Goal: Task Accomplishment & Management: Manage account settings

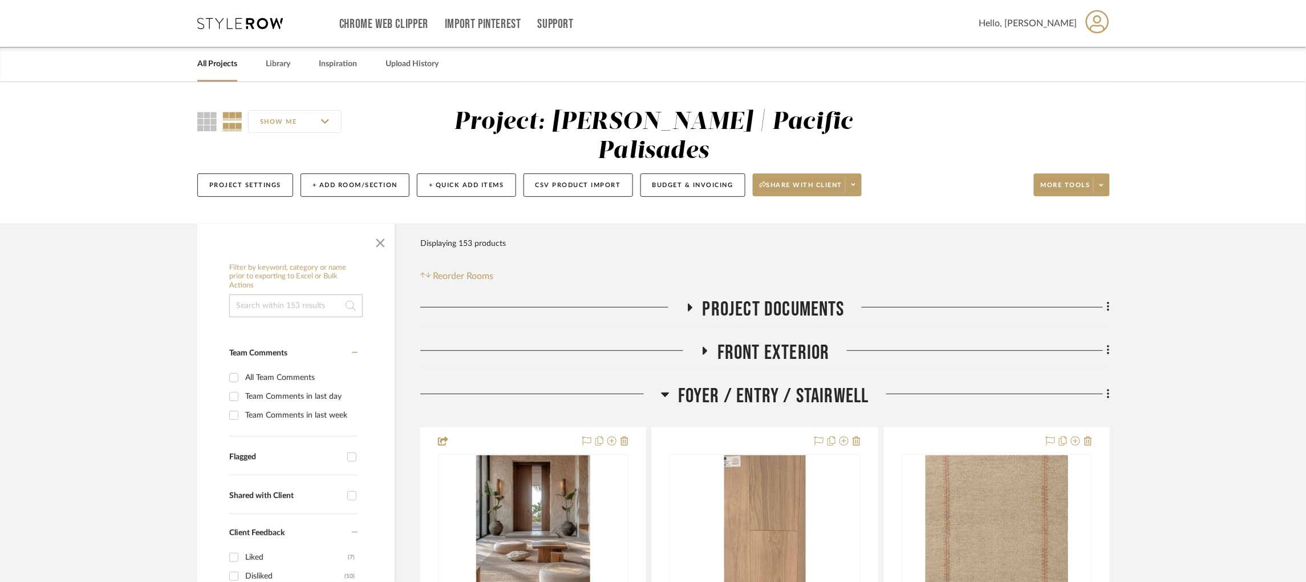
click at [275, 19] on icon at bounding box center [240, 23] width 86 height 11
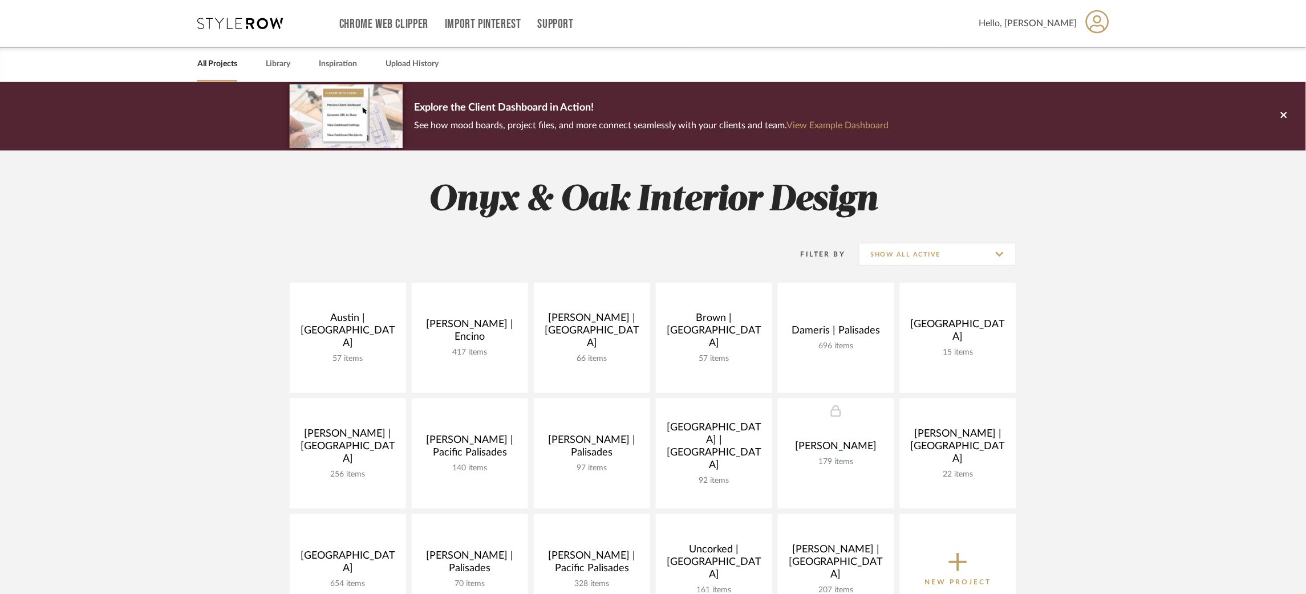
scroll to position [86, 0]
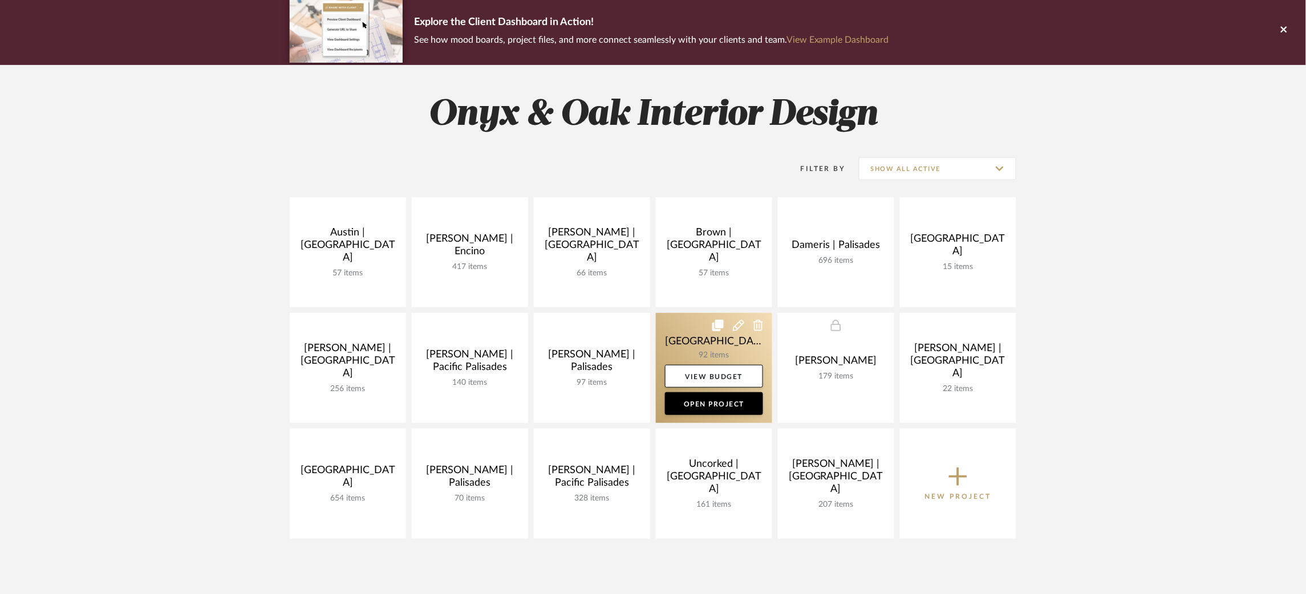
click at [675, 338] on link at bounding box center [714, 368] width 116 height 110
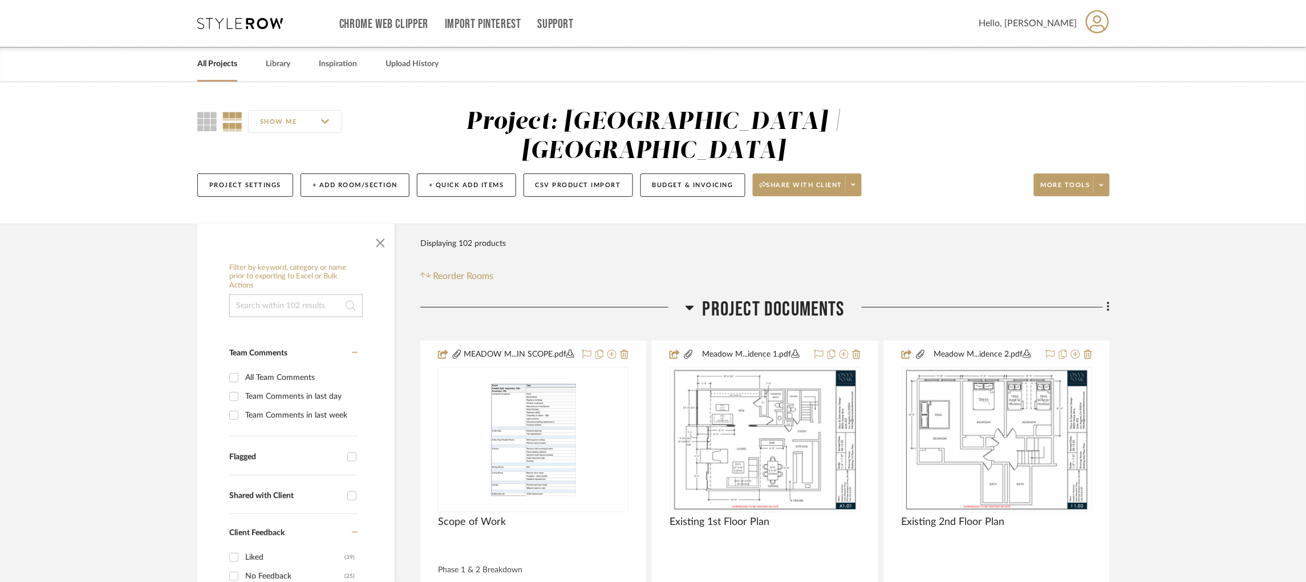
click at [693, 301] on icon at bounding box center [689, 308] width 9 height 14
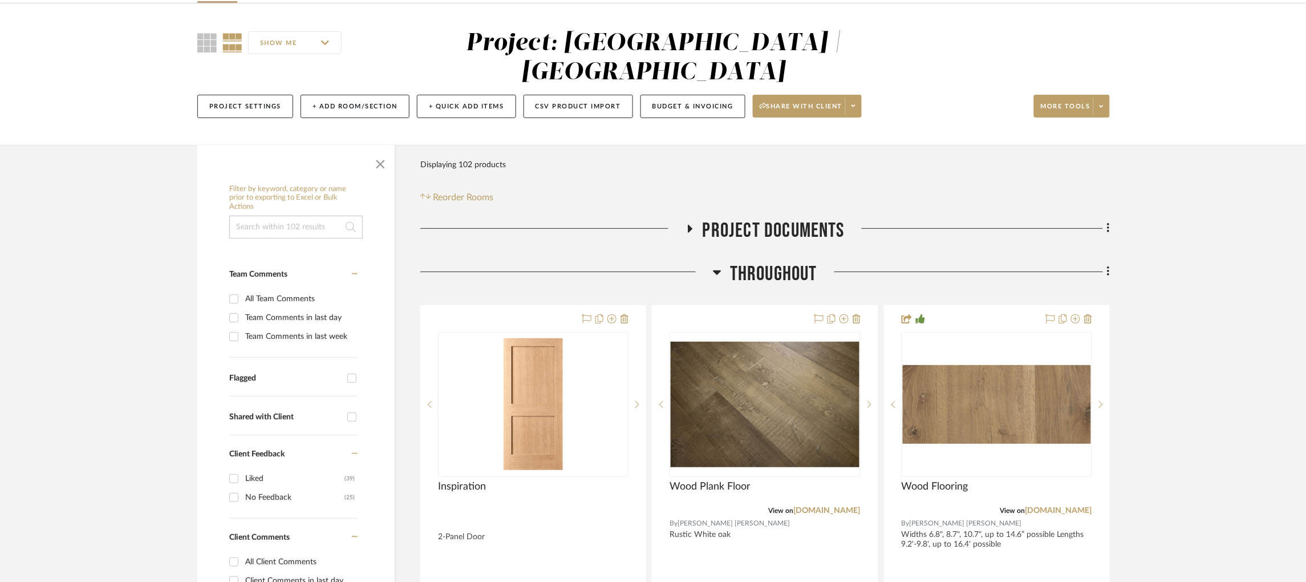
scroll to position [171, 0]
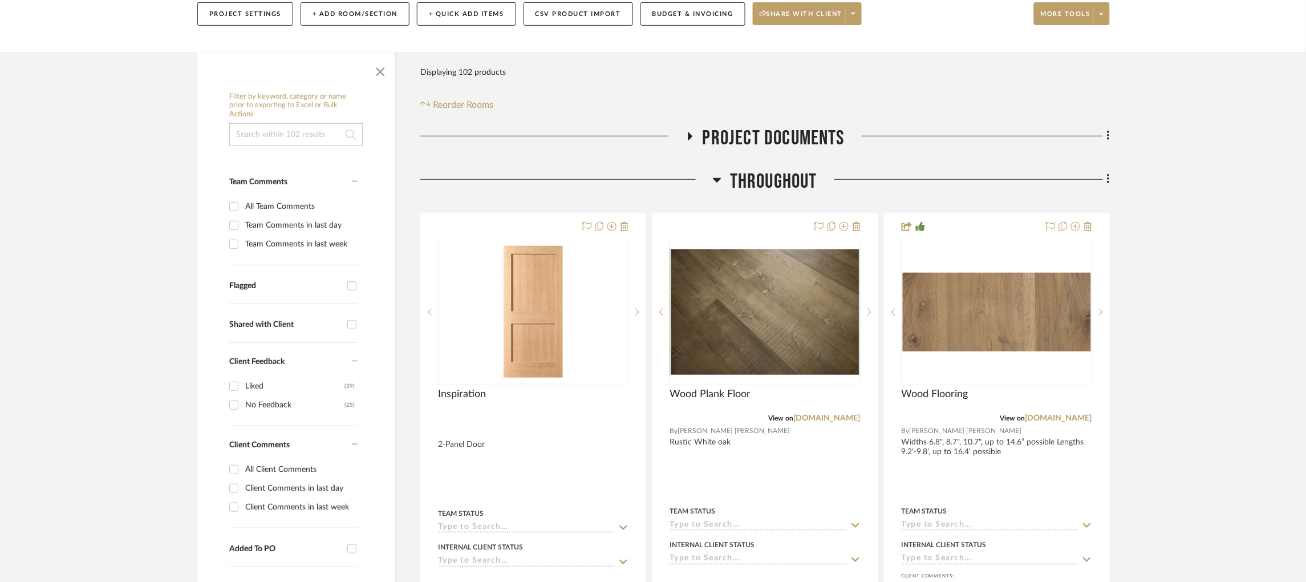
click at [718, 173] on icon at bounding box center [717, 180] width 9 height 14
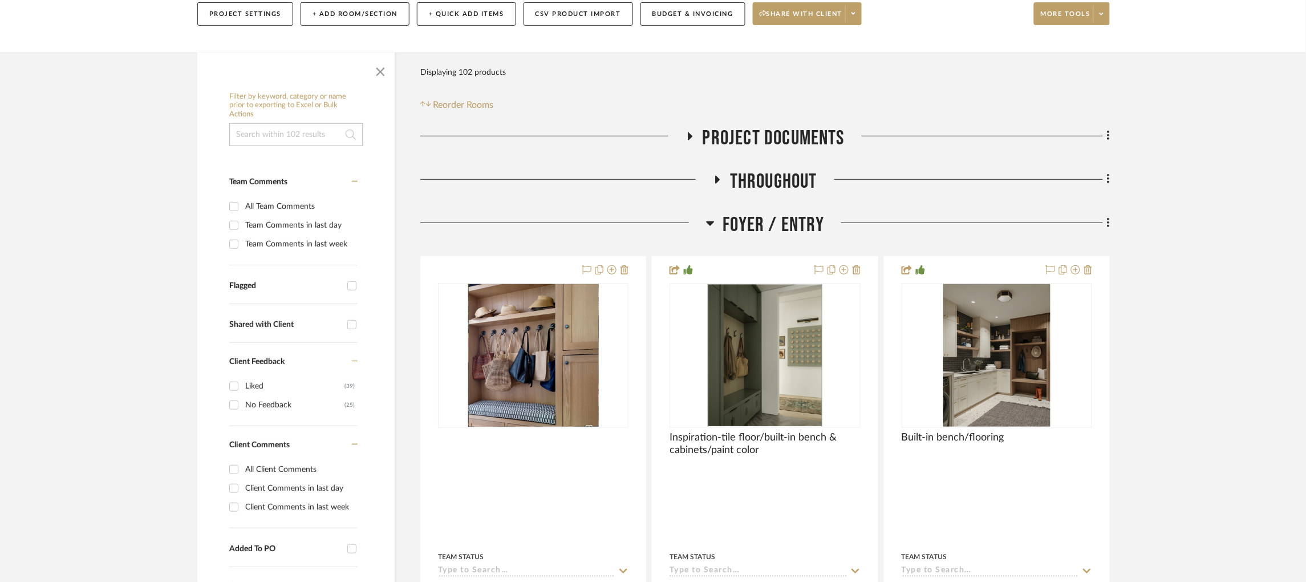
click at [706, 221] on icon at bounding box center [710, 223] width 8 height 5
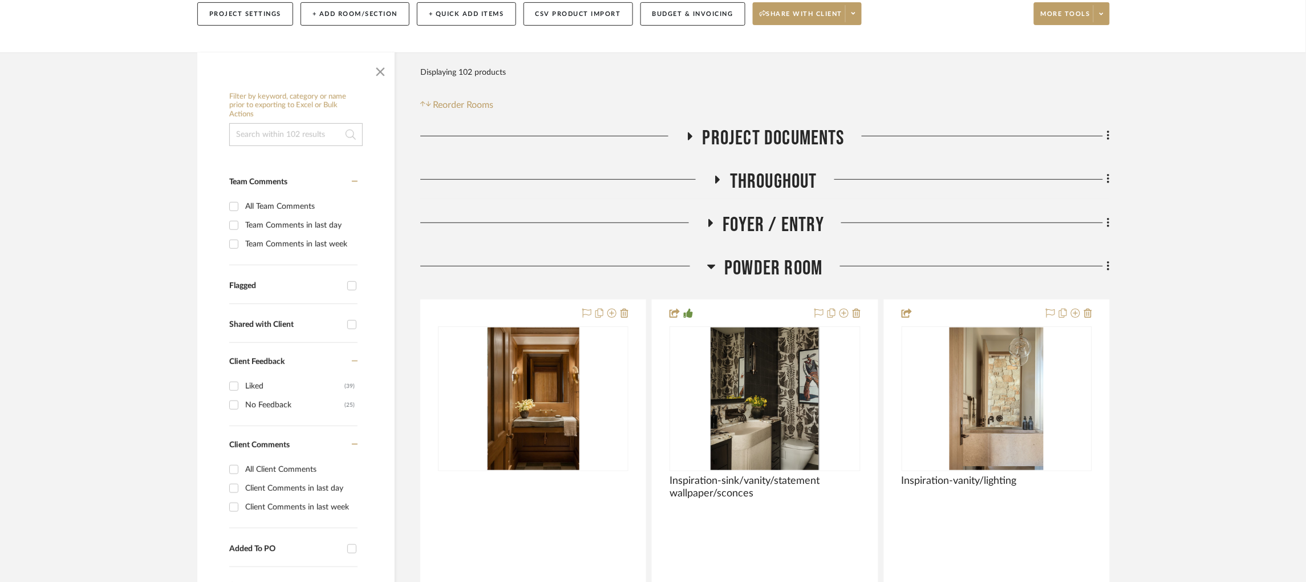
click at [710, 265] on icon at bounding box center [712, 267] width 8 height 5
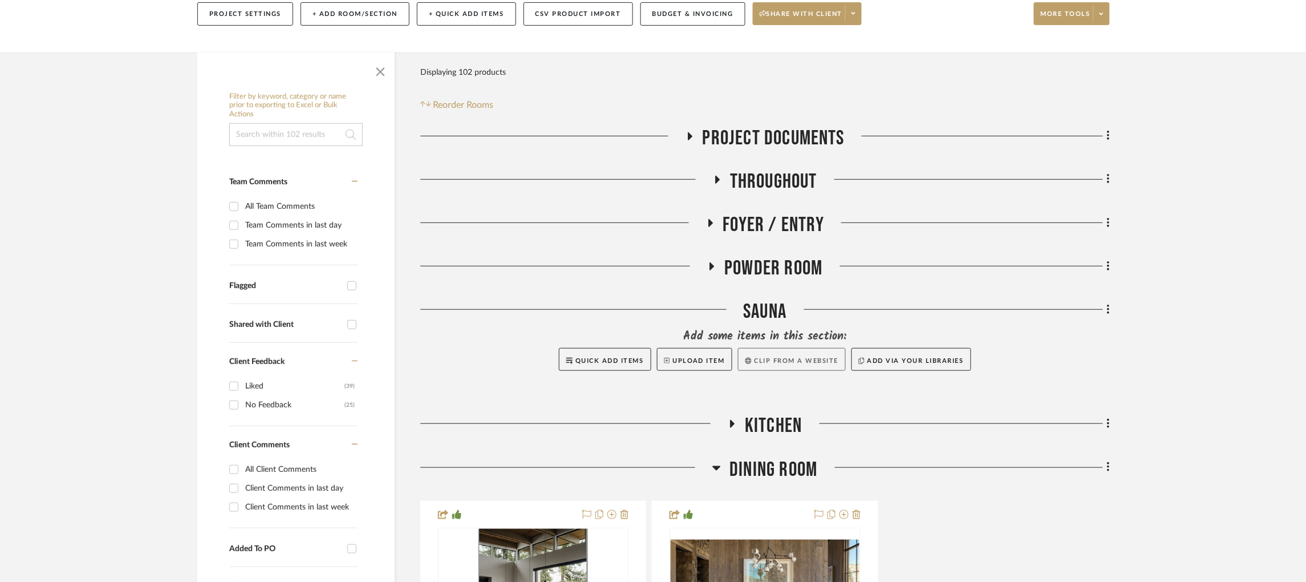
scroll to position [342, 0]
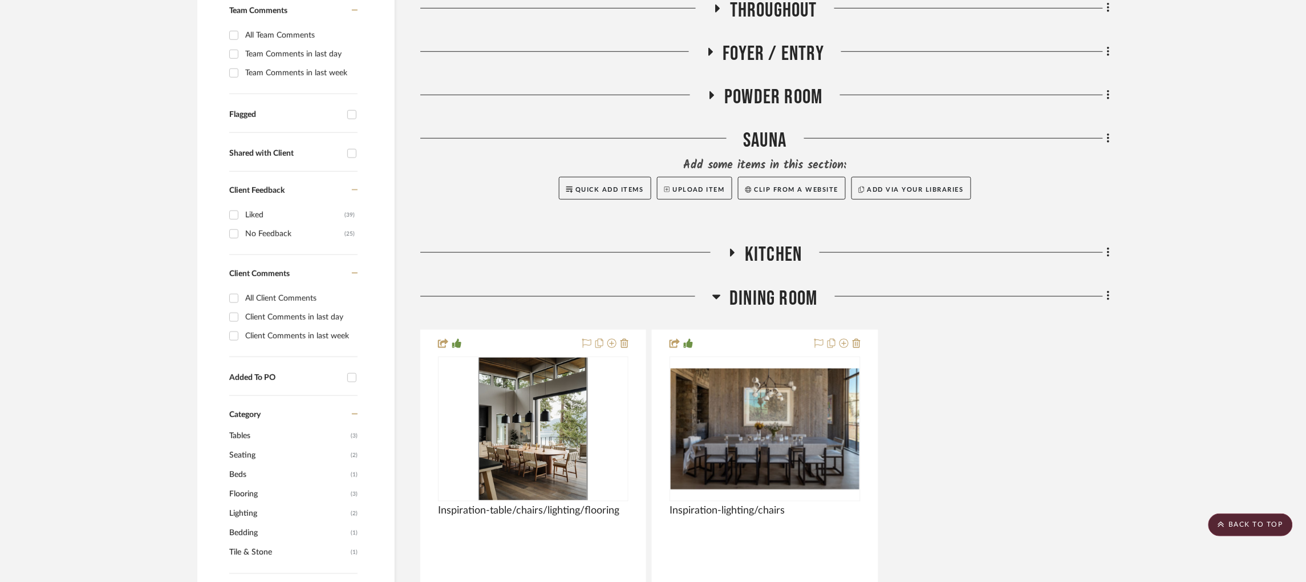
click at [710, 286] on div at bounding box center [566, 300] width 292 height 29
click at [720, 290] on icon at bounding box center [716, 297] width 9 height 14
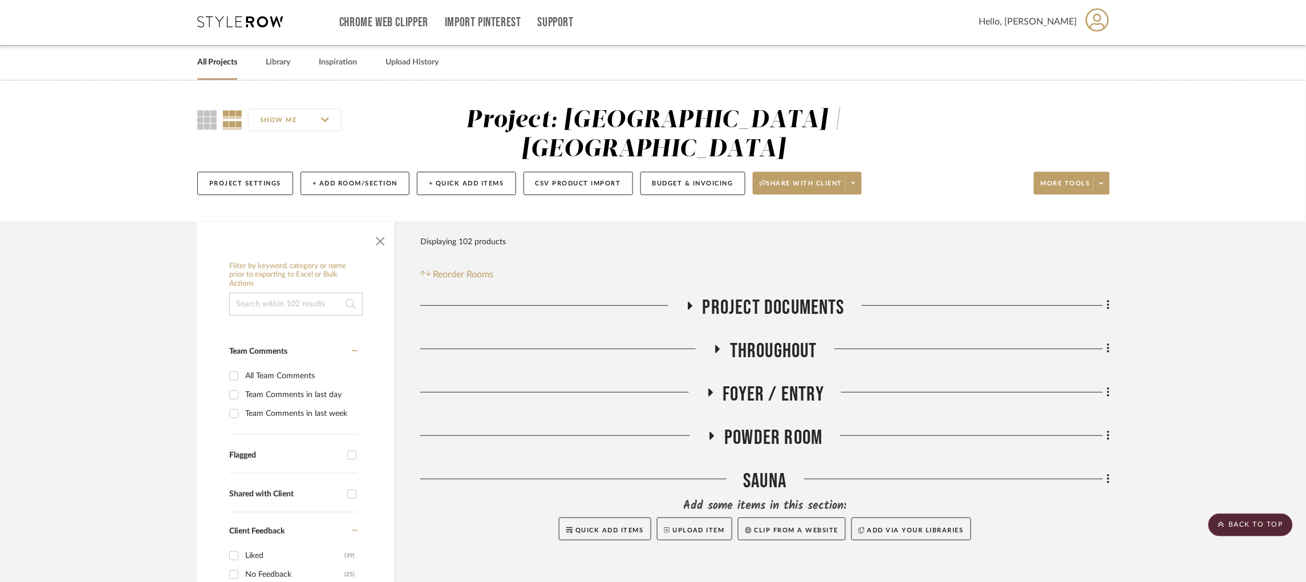
scroll to position [0, 0]
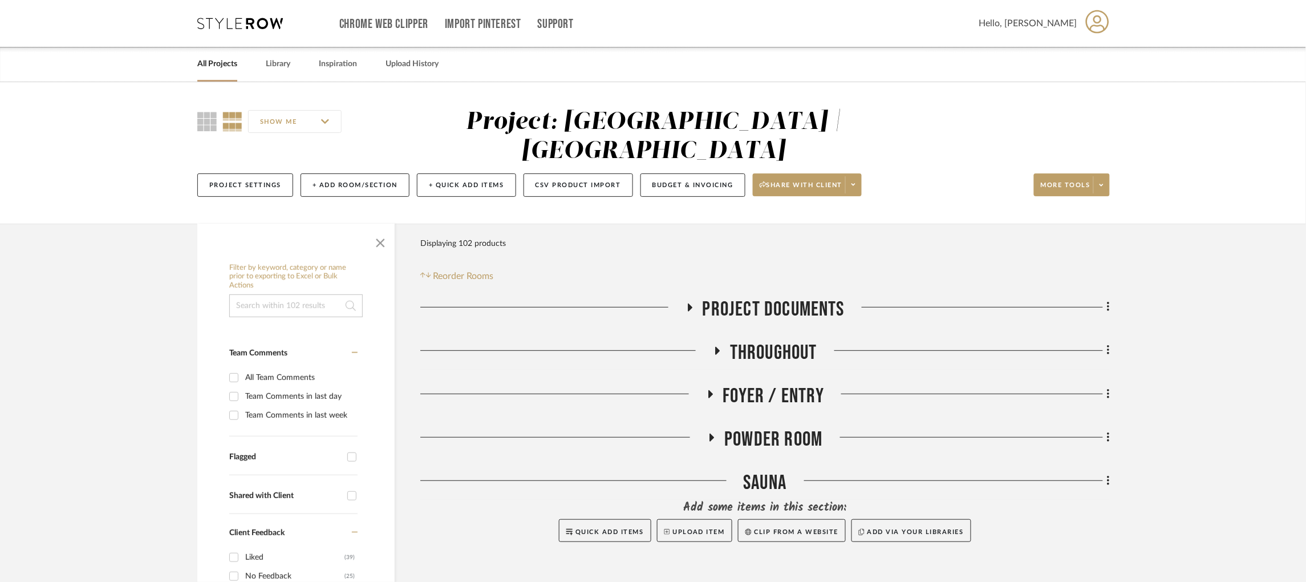
click at [690, 303] on icon at bounding box center [690, 307] width 5 height 8
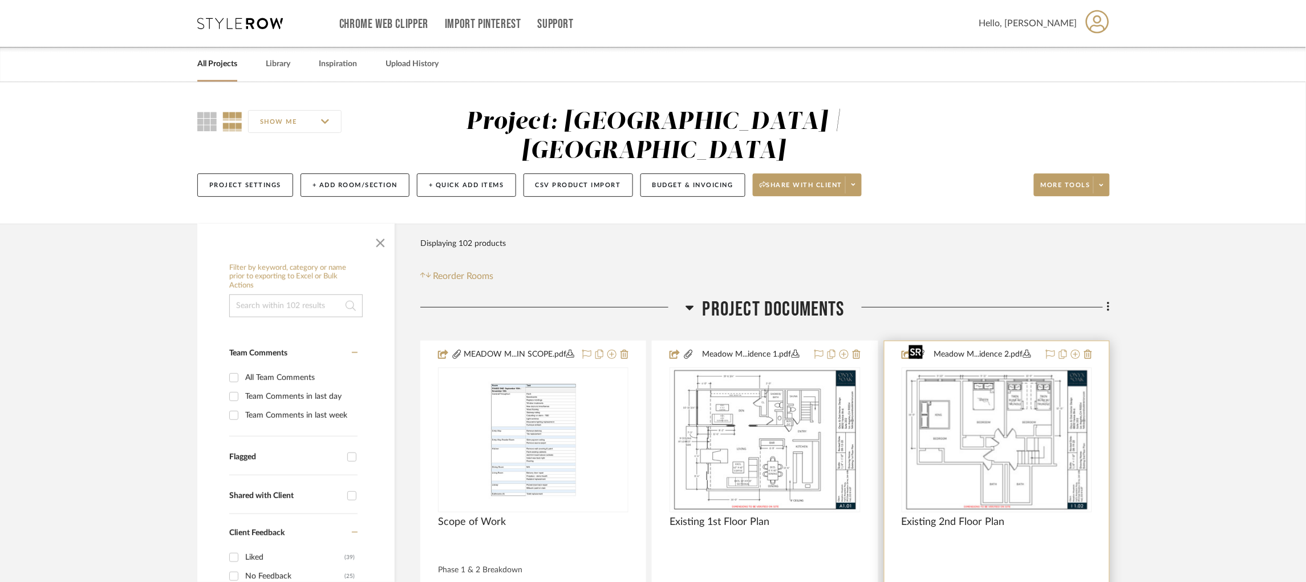
click at [0, 0] on img at bounding box center [0, 0] width 0 height 0
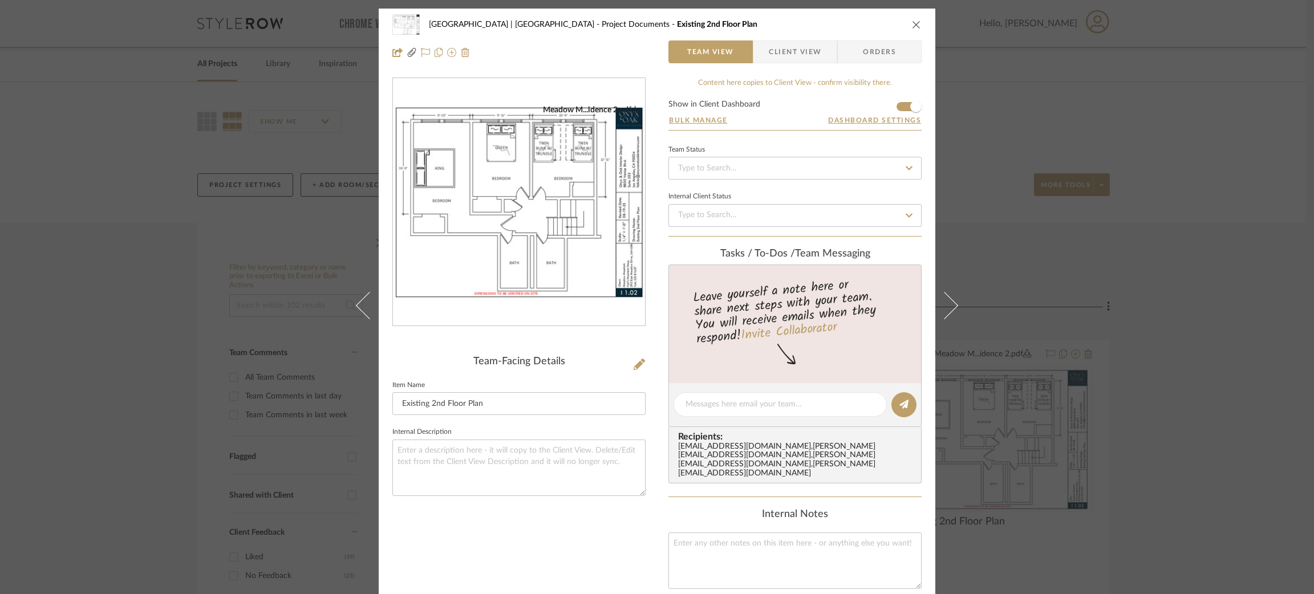
click at [1083, 153] on div "Meadow Mountain | [GEOGRAPHIC_DATA] Project Documents Existing 2nd Floor Plan T…" at bounding box center [657, 297] width 1314 height 594
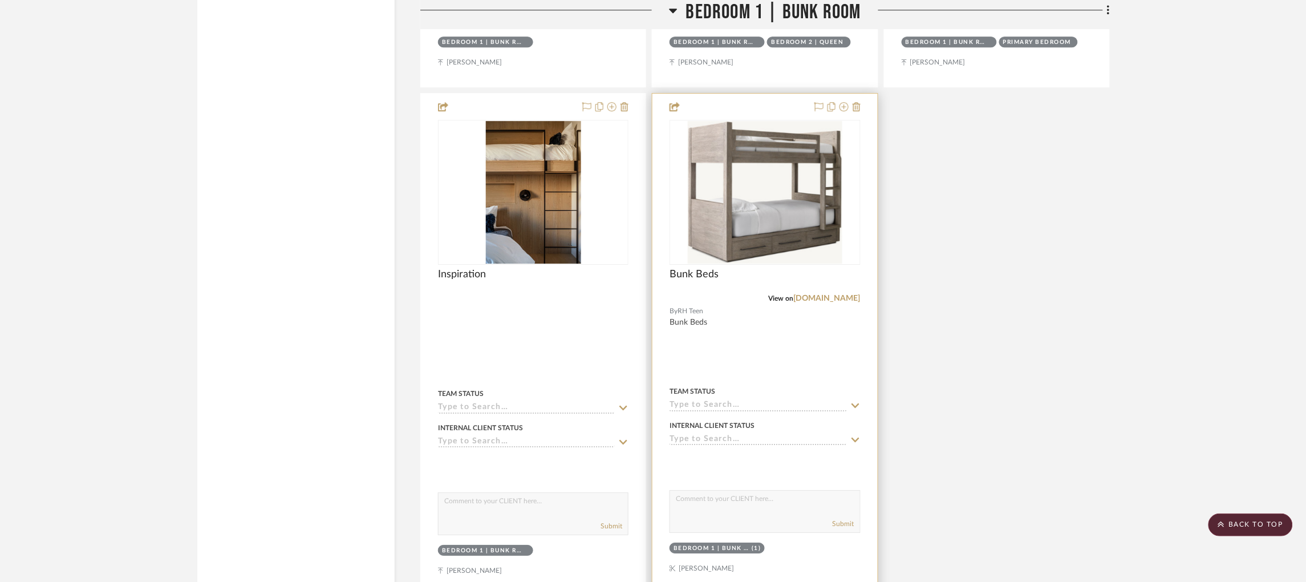
scroll to position [6109, 0]
click at [825, 295] on link "[DOMAIN_NAME]" at bounding box center [827, 299] width 67 height 8
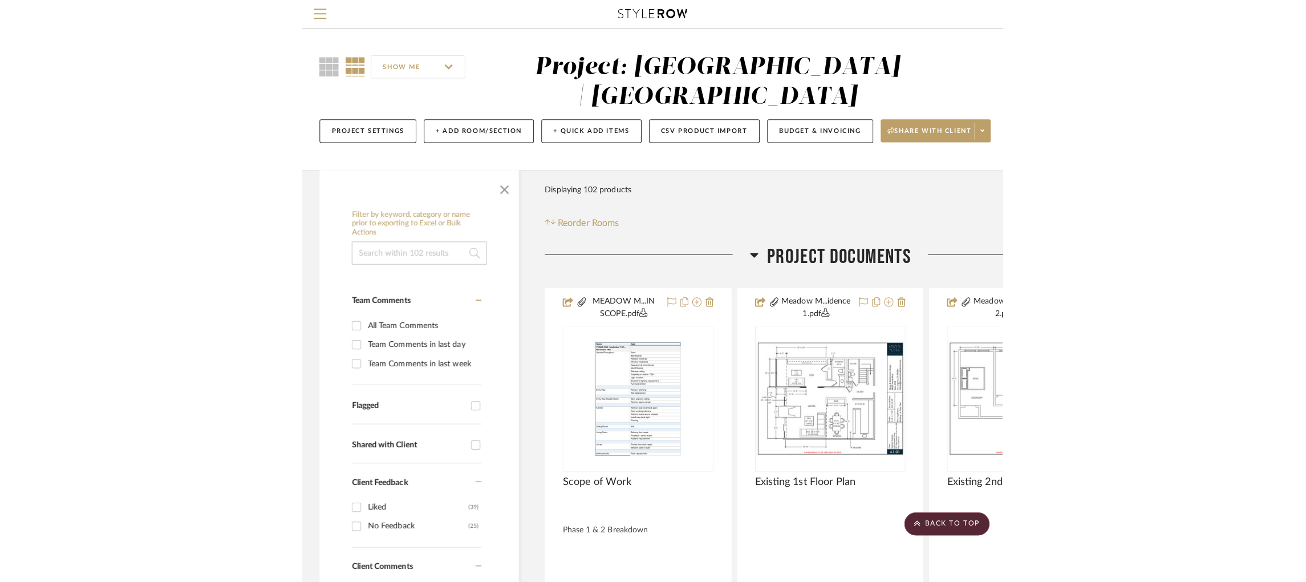
scroll to position [0, 0]
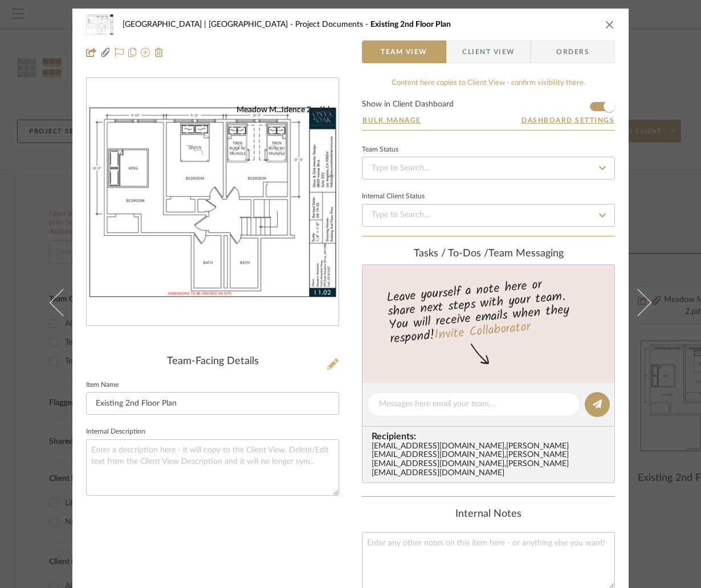
click at [331, 362] on icon at bounding box center [332, 364] width 11 height 11
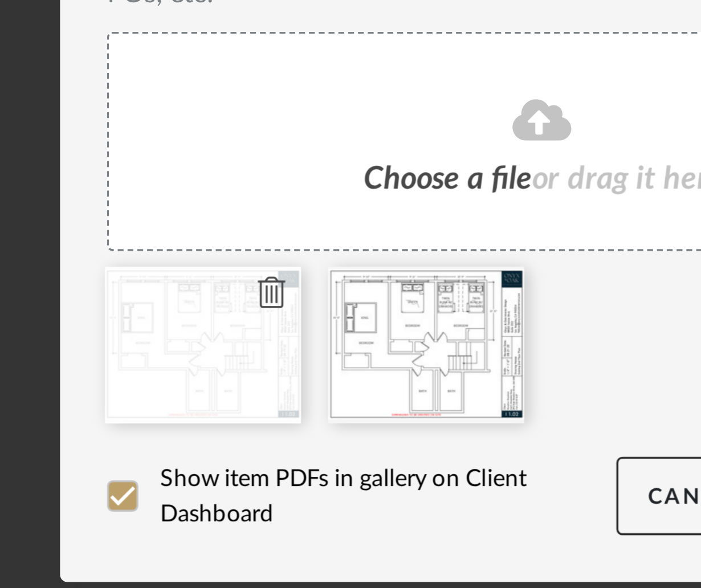
click at [270, 429] on icon at bounding box center [272, 429] width 8 height 9
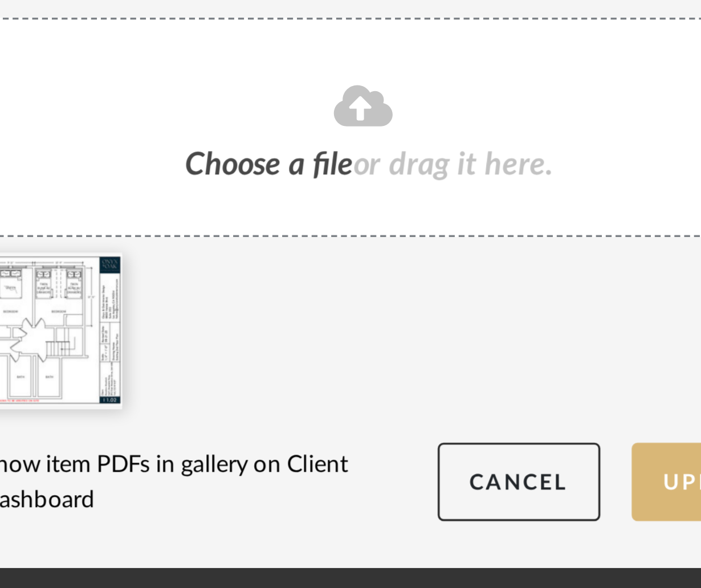
click at [432, 490] on button "Update" at bounding box center [453, 489] width 48 height 23
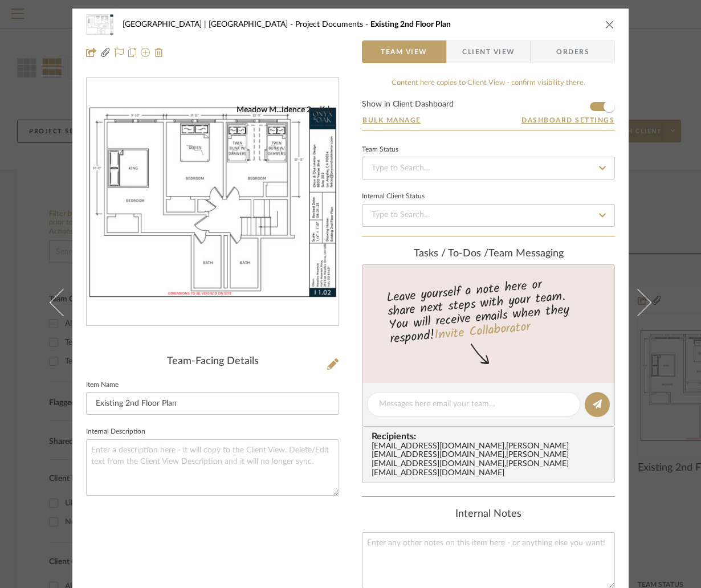
click at [664, 57] on div "Meadow Mountain | [GEOGRAPHIC_DATA] Project Documents Existing 2nd Floor Plan T…" at bounding box center [350, 294] width 701 height 588
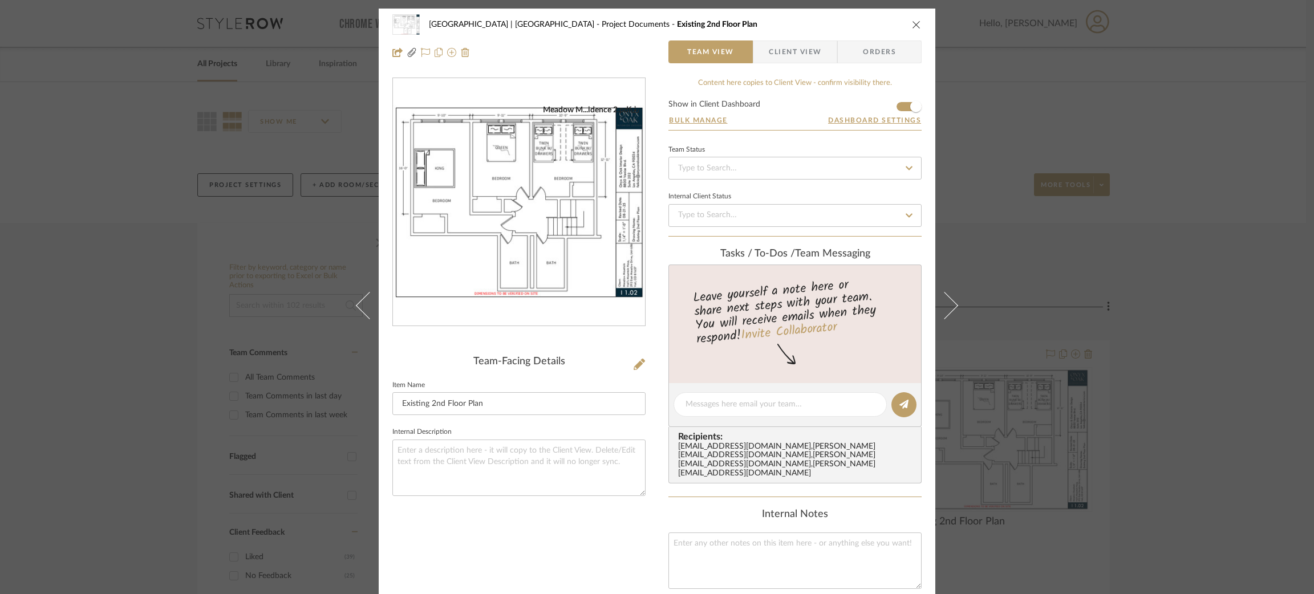
click at [1075, 170] on div "Meadow Mountain | [GEOGRAPHIC_DATA] Project Documents Existing 2nd Floor Plan T…" at bounding box center [657, 297] width 1314 height 594
